Goal: Transaction & Acquisition: Download file/media

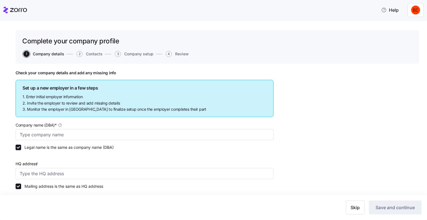
type input "Allegeant LLC"
type input "[STREET_ADDRESS]"
type input "640955384"
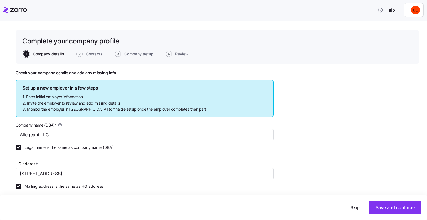
type input "Limited liability partnership"
type input "52512 - Health and Welfare Funds"
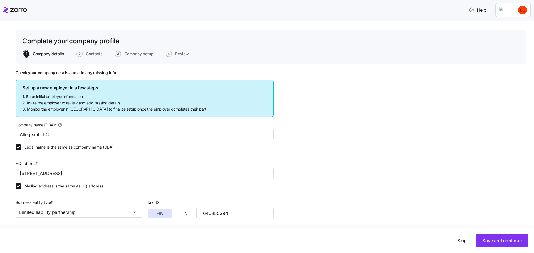
click at [9, 10] on icon at bounding box center [15, 10] width 24 height 7
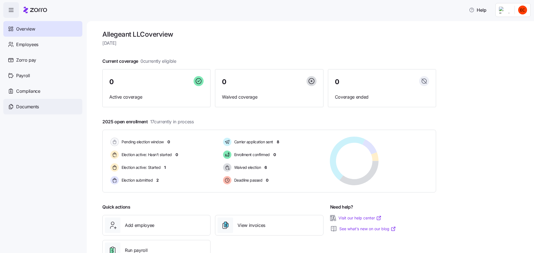
click at [32, 104] on span "Documents" at bounding box center [27, 106] width 23 height 7
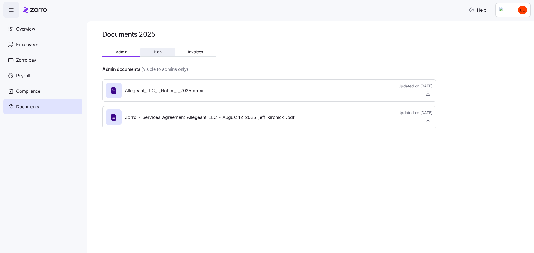
click at [159, 51] on span "Plan" at bounding box center [158, 52] width 8 height 4
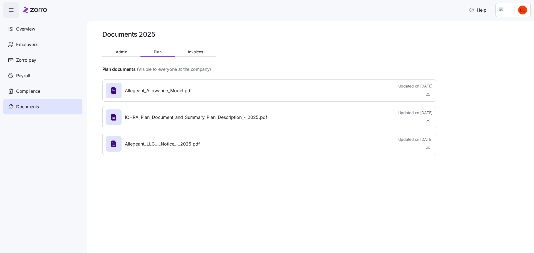
click at [113, 88] on icon at bounding box center [113, 90] width 5 height 7
click at [142, 91] on span "Allegeant_Allowance_Model.pdf" at bounding box center [158, 90] width 67 height 7
click at [427, 92] on span "button" at bounding box center [428, 93] width 8 height 8
click at [427, 93] on icon "button" at bounding box center [428, 94] width 6 height 6
